Goal: Check status: Check status

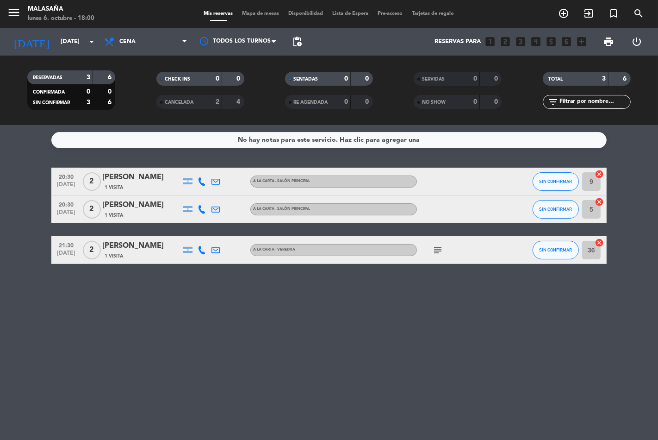
click at [438, 247] on icon "subject" at bounding box center [437, 249] width 11 height 11
click at [356, 366] on div "No hay notas para este servicio. Haz clic para agregar una 20:30 [DATE] 2 [PERS…" at bounding box center [329, 282] width 658 height 315
click at [135, 356] on div "No hay notas para este servicio. Haz clic para agregar una 20:30 [DATE] 2 [PERS…" at bounding box center [329, 282] width 658 height 315
click at [68, 43] on input "[DATE]" at bounding box center [96, 41] width 81 height 17
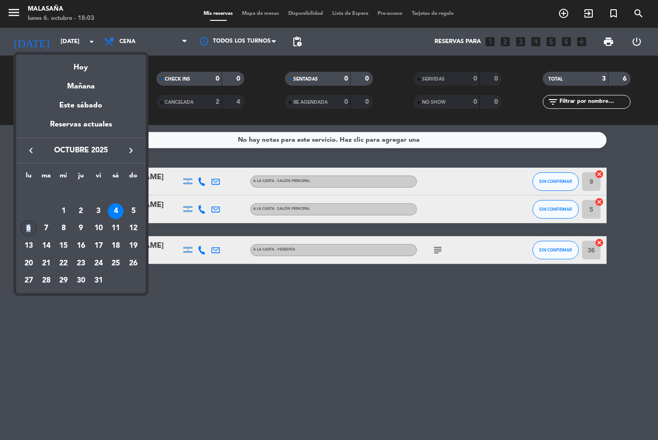
click at [28, 226] on div "6" at bounding box center [29, 228] width 16 height 16
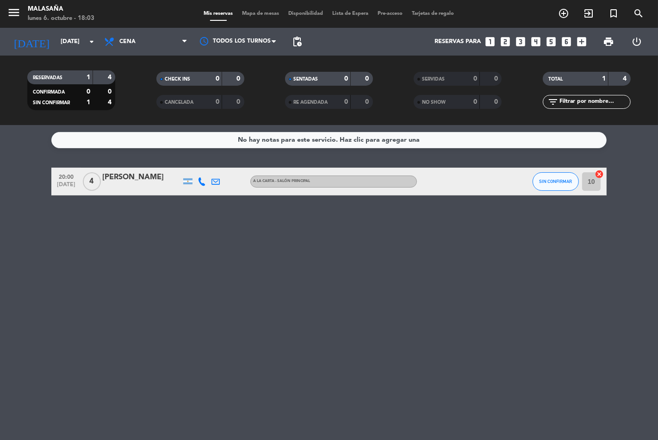
click at [110, 179] on div "[PERSON_NAME]" at bounding box center [141, 177] width 79 height 12
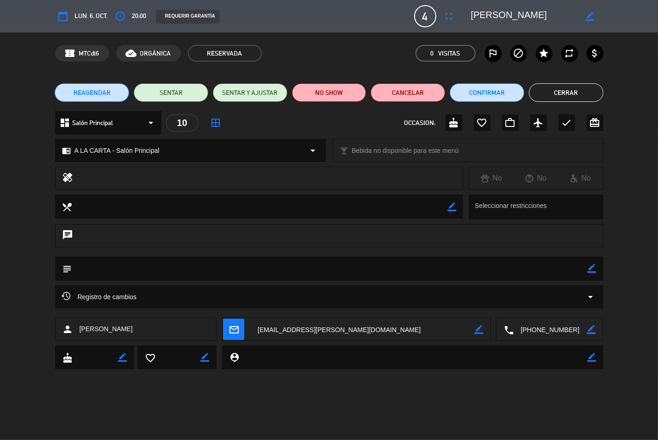
click at [565, 96] on button "Cerrar" at bounding box center [566, 92] width 75 height 19
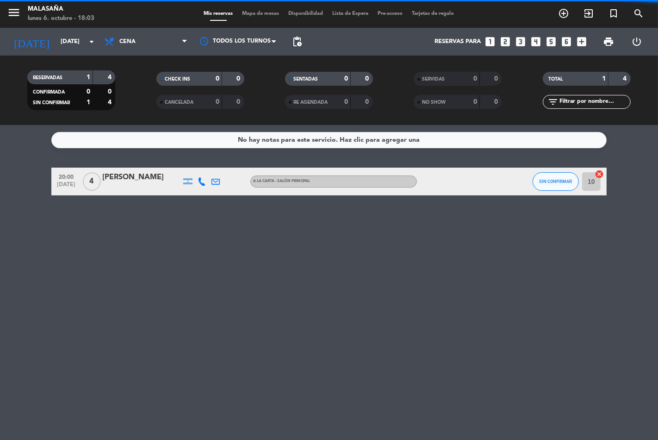
click at [155, 267] on div "No hay notas para este servicio. Haz clic para agregar una 20:00 [DATE] 4 [PERS…" at bounding box center [329, 282] width 658 height 315
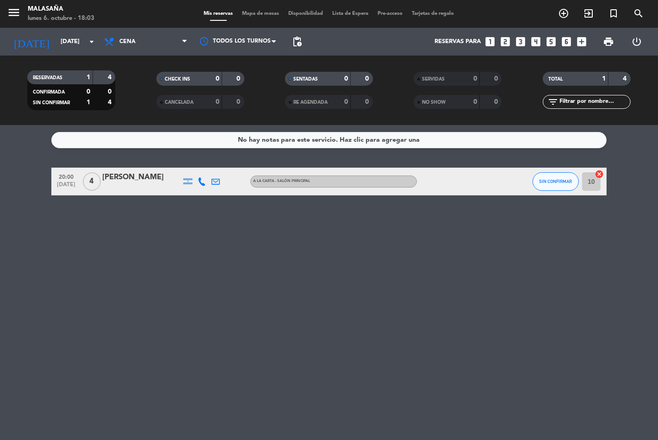
click at [182, 295] on div "No hay notas para este servicio. Haz clic para agregar una 20:00 [DATE] 4 [PERS…" at bounding box center [329, 282] width 658 height 315
click at [253, 279] on div "No hay notas para este servicio. Haz clic para agregar una 20:00 [DATE] 4 [PERS…" at bounding box center [329, 282] width 658 height 315
click at [64, 40] on input "[DATE]" at bounding box center [96, 41] width 81 height 17
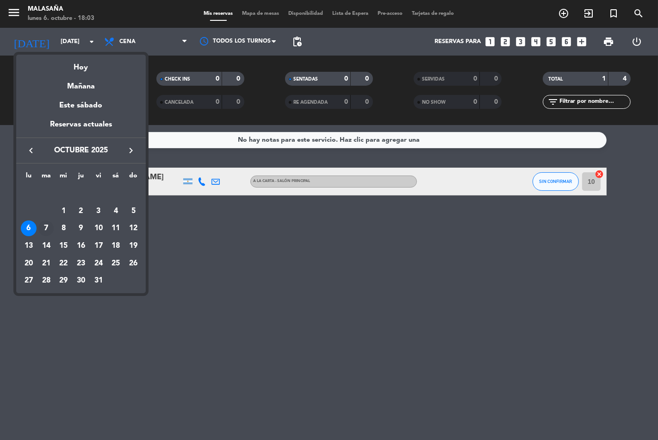
click at [47, 229] on div "7" at bounding box center [46, 228] width 16 height 16
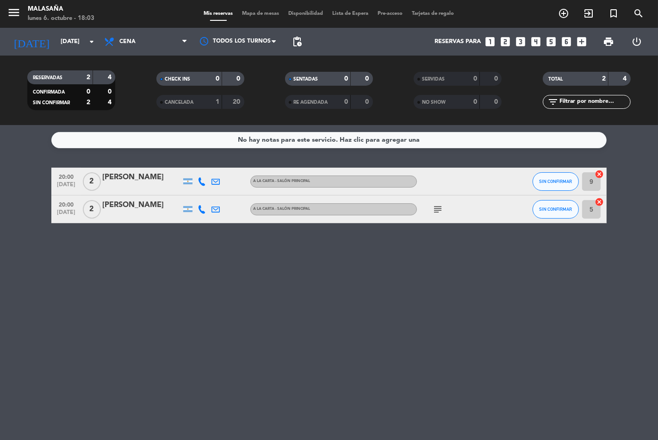
click at [436, 205] on icon "subject" at bounding box center [437, 209] width 11 height 11
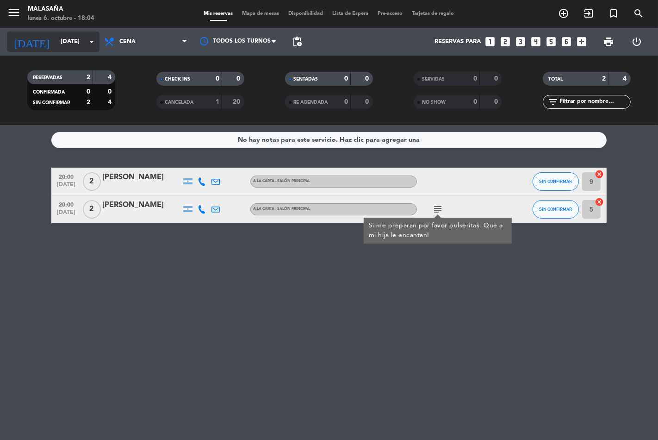
click at [67, 44] on input "[DATE]" at bounding box center [96, 41] width 81 height 17
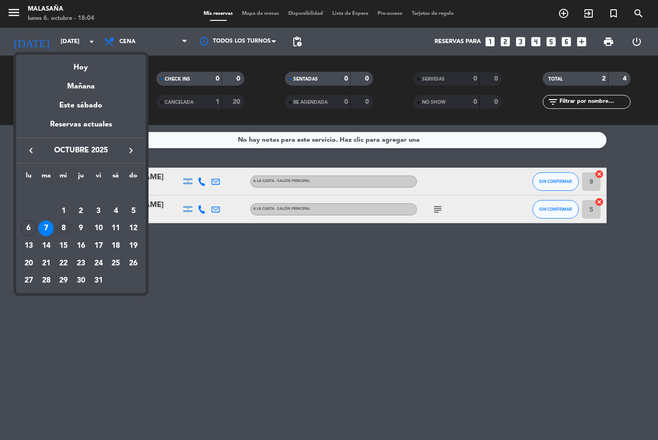
click at [64, 221] on div "8" at bounding box center [64, 228] width 16 height 16
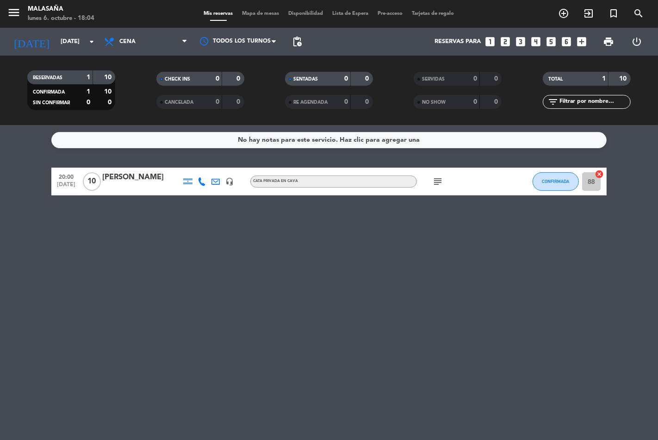
click at [439, 181] on icon "subject" at bounding box center [437, 181] width 11 height 11
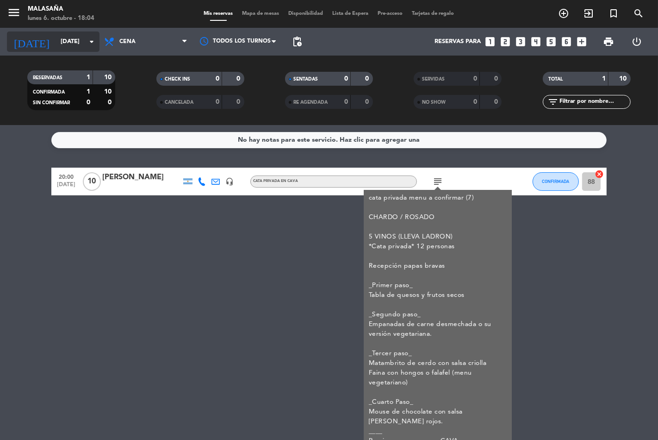
click at [62, 36] on input "[DATE]" at bounding box center [96, 41] width 81 height 17
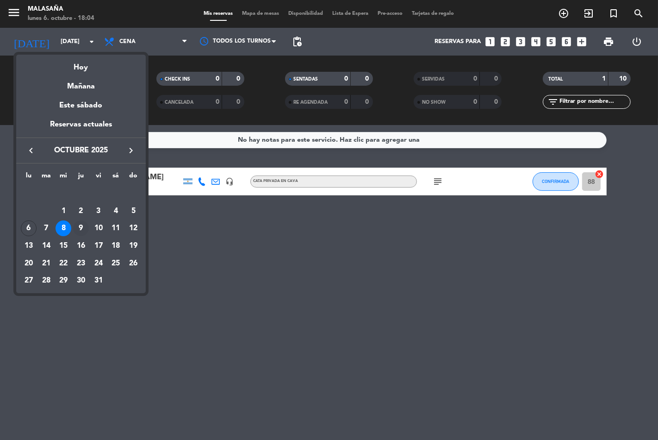
click at [79, 227] on div "9" at bounding box center [81, 228] width 16 height 16
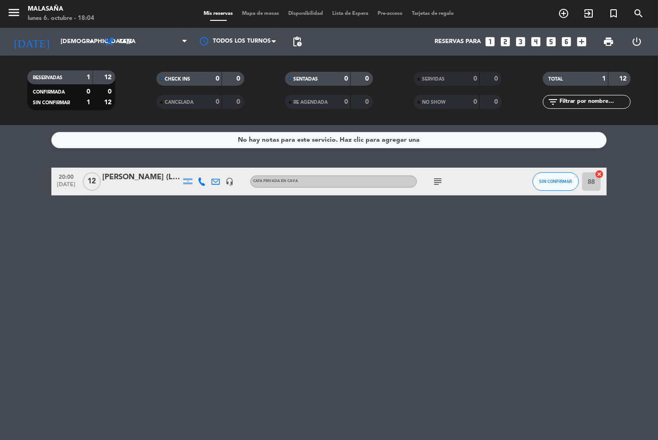
click at [433, 180] on icon "subject" at bounding box center [437, 181] width 11 height 11
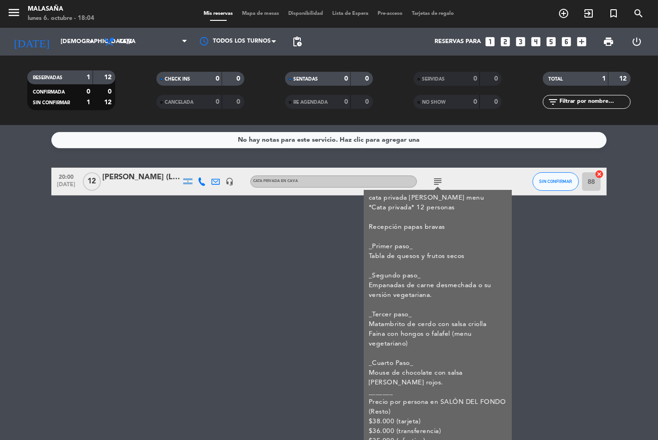
click at [437, 177] on icon "subject" at bounding box center [437, 181] width 11 height 11
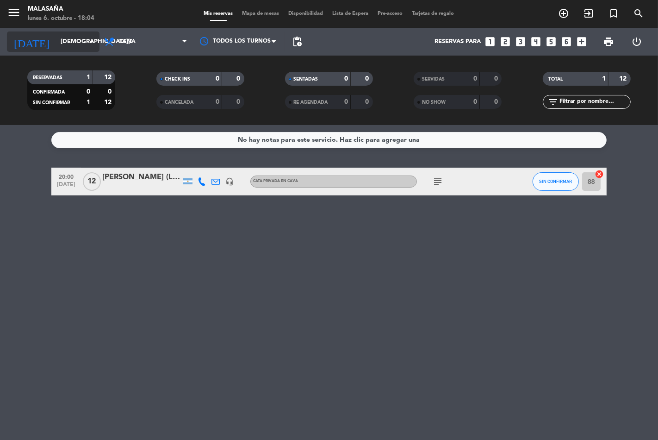
click at [67, 45] on input "[DEMOGRAPHIC_DATA][DATE]" at bounding box center [96, 41] width 81 height 17
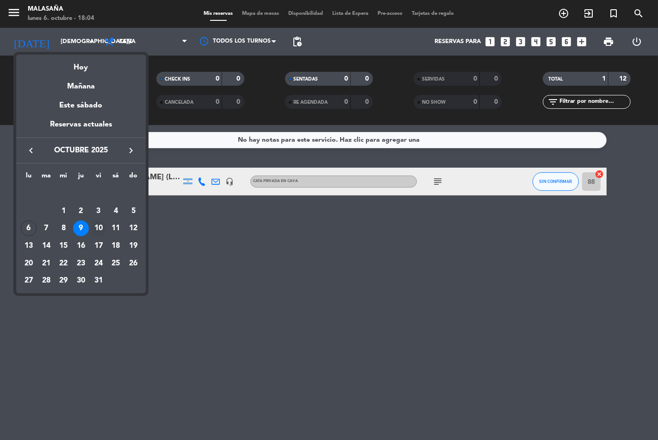
click at [100, 230] on div "10" at bounding box center [99, 228] width 16 height 16
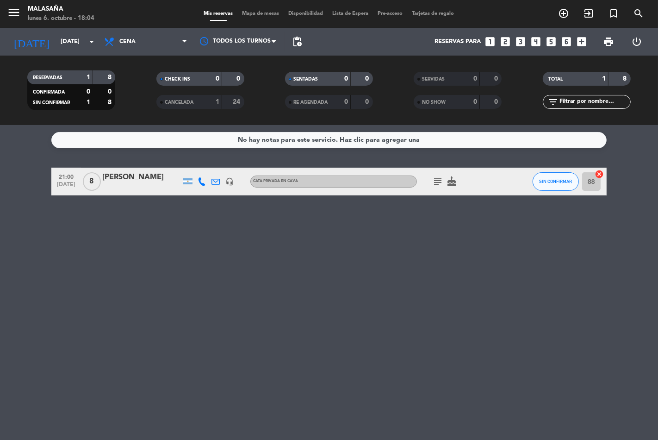
click at [434, 181] on icon "subject" at bounding box center [437, 181] width 11 height 11
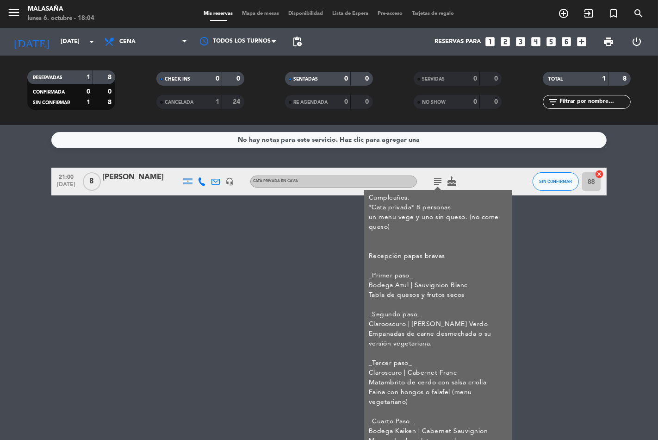
click at [303, 292] on div "No hay notas para este servicio. Haz clic para agregar una 21:00 [DATE] 8 [PERS…" at bounding box center [329, 282] width 658 height 315
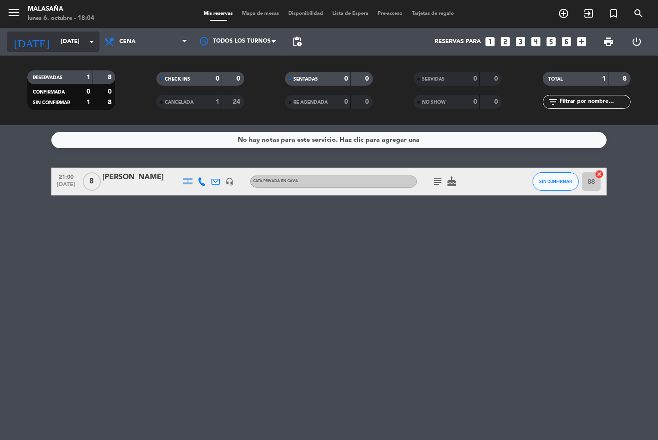
click at [56, 45] on input "[DATE]" at bounding box center [96, 41] width 81 height 17
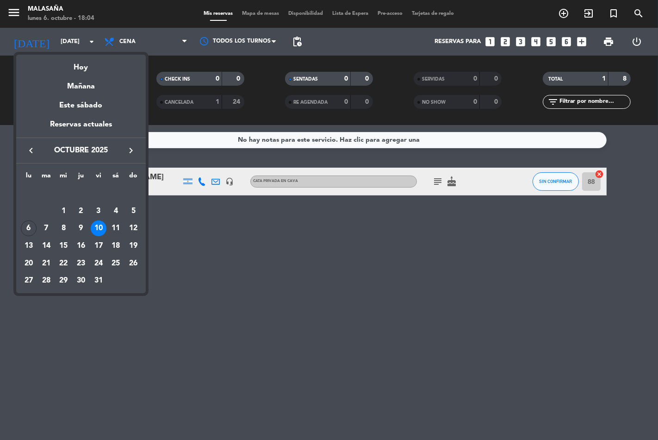
click at [110, 227] on div "11" at bounding box center [116, 228] width 16 height 16
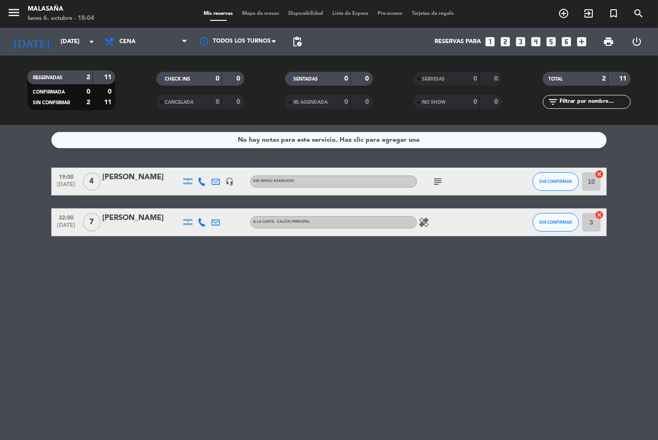
click at [426, 225] on icon "healing" at bounding box center [423, 222] width 11 height 11
click at [437, 181] on icon "subject" at bounding box center [437, 181] width 11 height 11
click at [270, 298] on div "No hay notas para este servicio. Haz clic para agregar una 19:00 [DATE] 4 [PERS…" at bounding box center [329, 282] width 658 height 315
click at [62, 46] on input "[DATE]" at bounding box center [96, 41] width 81 height 17
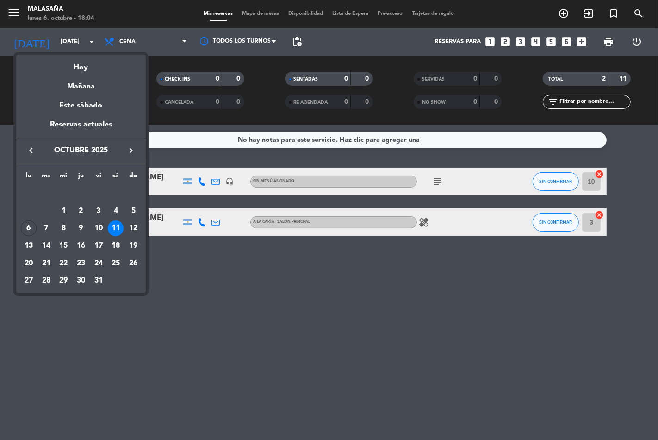
click at [349, 292] on div at bounding box center [329, 220] width 658 height 440
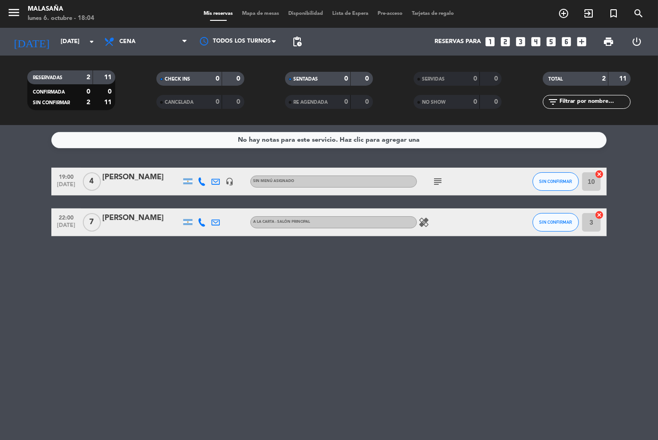
click at [297, 293] on div "No hay notas para este servicio. Haz clic para agregar una 19:00 [DATE] 4 [PERS…" at bounding box center [329, 282] width 658 height 315
click at [383, 349] on div "No hay notas para este servicio. Haz clic para agregar una 19:00 [DATE] 4 [PERS…" at bounding box center [329, 282] width 658 height 315
click at [339, 315] on div "No hay notas para este servicio. Haz clic para agregar una 19:00 [DATE] 4 [PERS…" at bounding box center [329, 282] width 658 height 315
click at [64, 42] on input "[DATE]" at bounding box center [96, 41] width 81 height 17
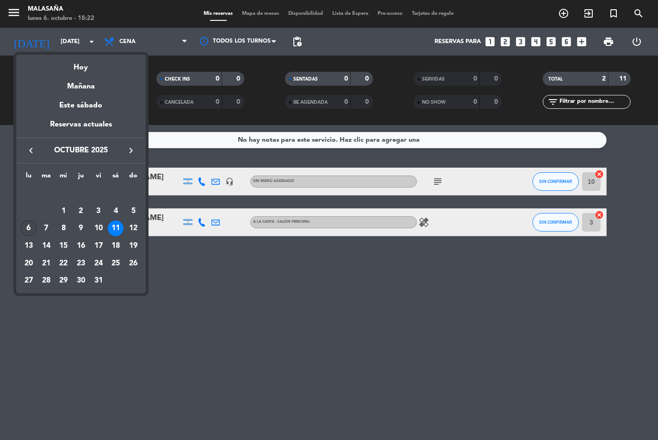
click at [25, 230] on div "6" at bounding box center [29, 228] width 16 height 16
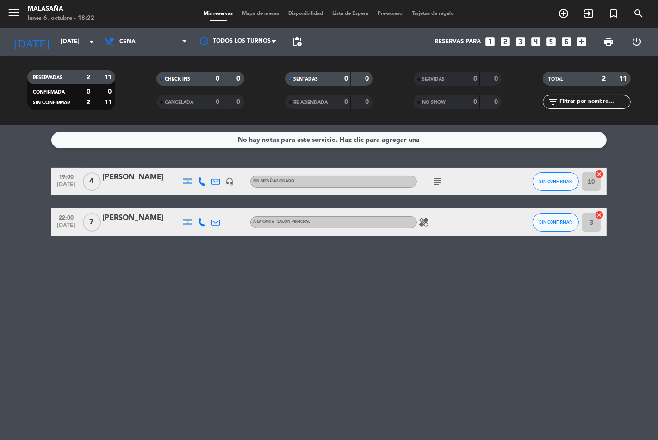
type input "[DATE]"
